Goal: Entertainment & Leisure: Consume media (video, audio)

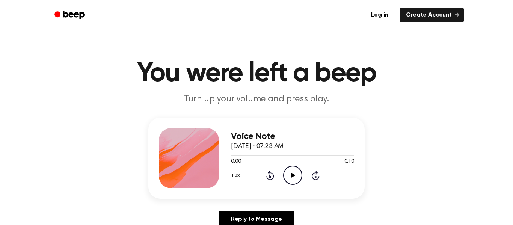
click at [294, 178] on icon "Play Audio" at bounding box center [292, 175] width 19 height 19
click at [293, 175] on icon at bounding box center [293, 175] width 4 height 5
click at [284, 176] on icon "Play Audio" at bounding box center [292, 175] width 19 height 19
click at [291, 173] on icon at bounding box center [293, 175] width 4 height 5
click at [295, 169] on icon "Play Audio" at bounding box center [292, 175] width 19 height 19
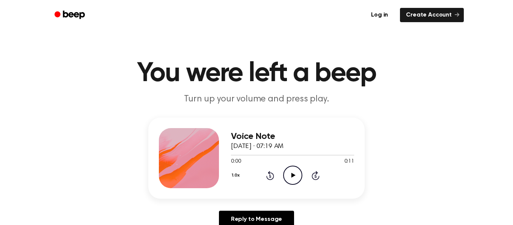
click at [296, 175] on icon "Play Audio" at bounding box center [292, 175] width 19 height 19
click at [289, 170] on icon "Play Audio" at bounding box center [292, 175] width 19 height 19
click at [287, 176] on icon "Play Audio" at bounding box center [292, 175] width 19 height 19
